Goal: Task Accomplishment & Management: Manage account settings

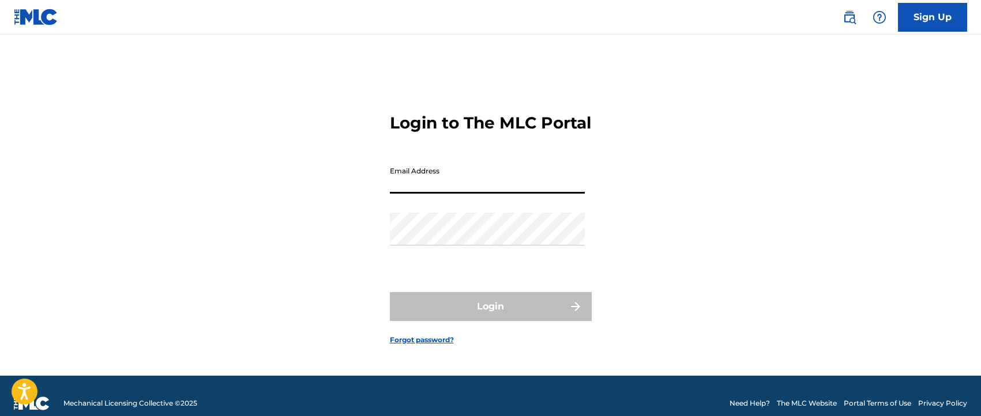
click at [469, 190] on input "Email Address" at bounding box center [487, 177] width 195 height 33
click at [468, 190] on input "Email Address" at bounding box center [487, 177] width 195 height 33
drag, startPoint x: 518, startPoint y: 194, endPoint x: 12, endPoint y: 100, distance: 514.8
click at [12, 100] on main "Login to The MLC Portal Email Address [EMAIL_ADDRESS][DOMAIN_NAME] Password Log…" at bounding box center [490, 205] width 981 height 341
type input "[EMAIL_ADDRESS][DOMAIN_NAME]"
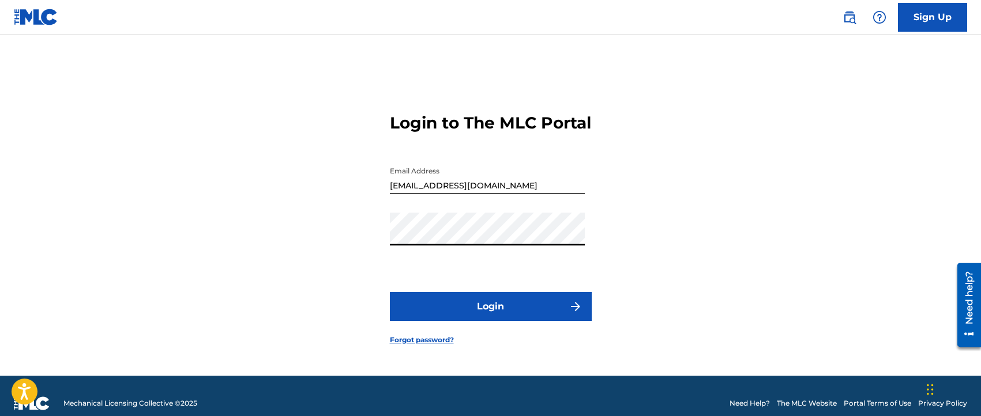
click at [482, 308] on button "Login" at bounding box center [491, 306] width 202 height 29
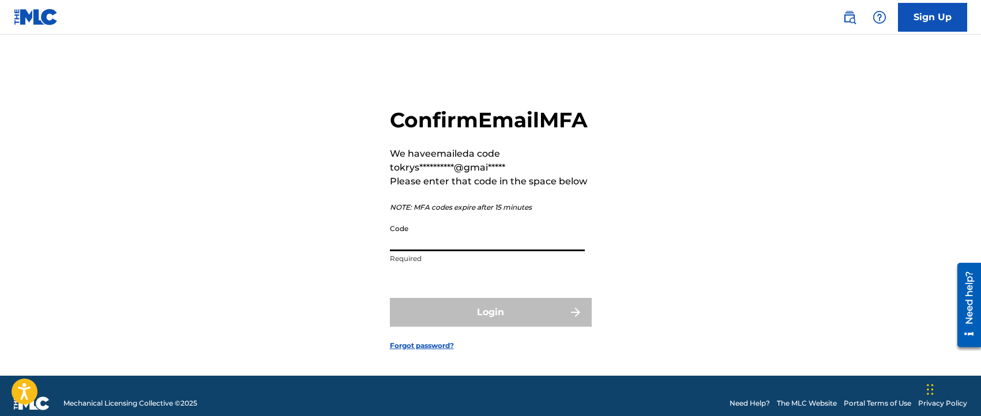
click at [446, 251] on input "Code" at bounding box center [487, 235] width 195 height 33
paste input "005204"
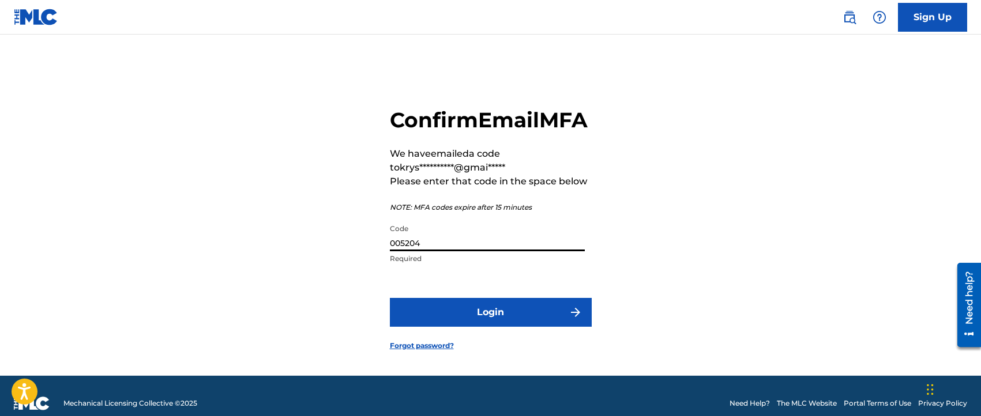
type input "005204"
click at [496, 319] on button "Login" at bounding box center [491, 312] width 202 height 29
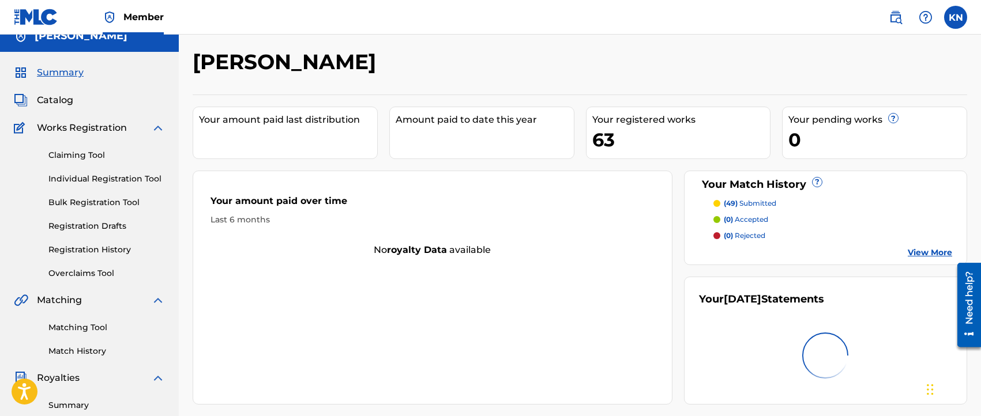
scroll to position [16, 0]
